Goal: Task Accomplishment & Management: Complete application form

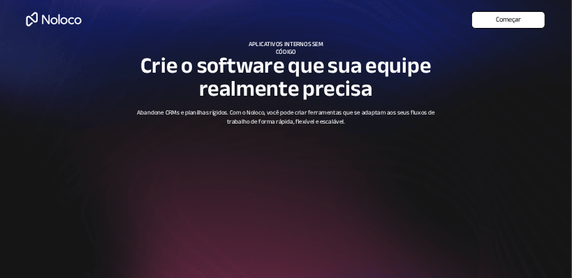
click at [515, 22] on font "Começar" at bounding box center [508, 19] width 25 height 13
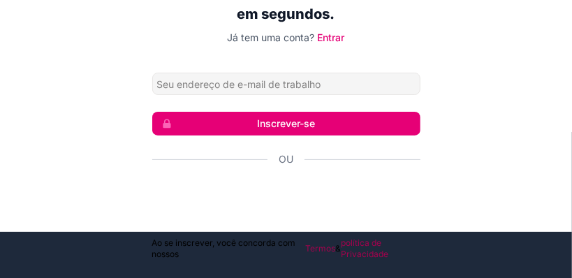
scroll to position [47, 0]
